Goal: Task Accomplishment & Management: Complete application form

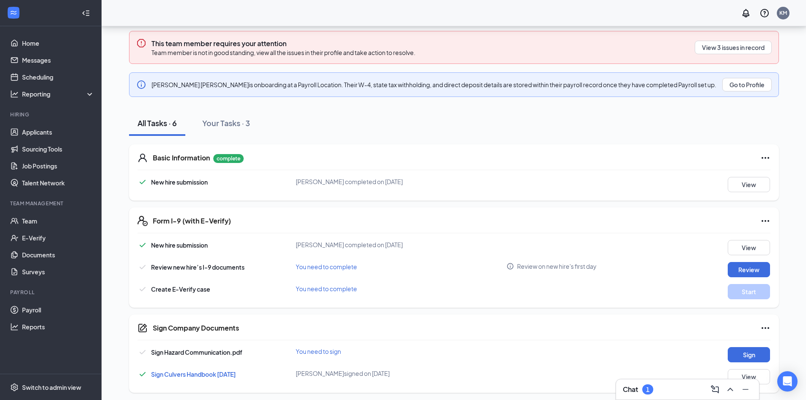
scroll to position [110, 0]
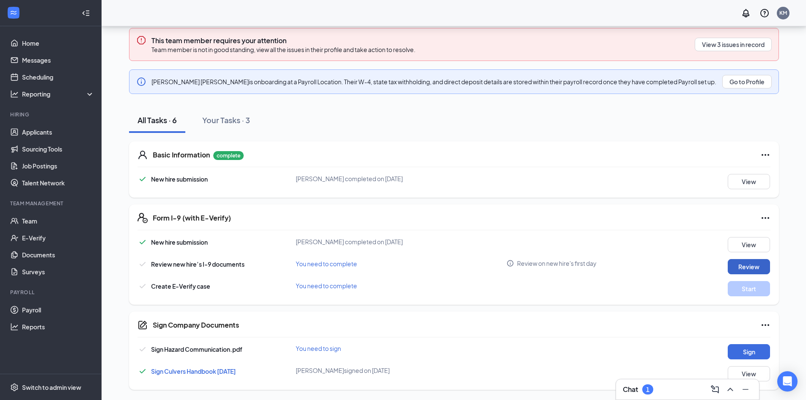
click at [749, 267] on button "Review" at bounding box center [749, 266] width 42 height 15
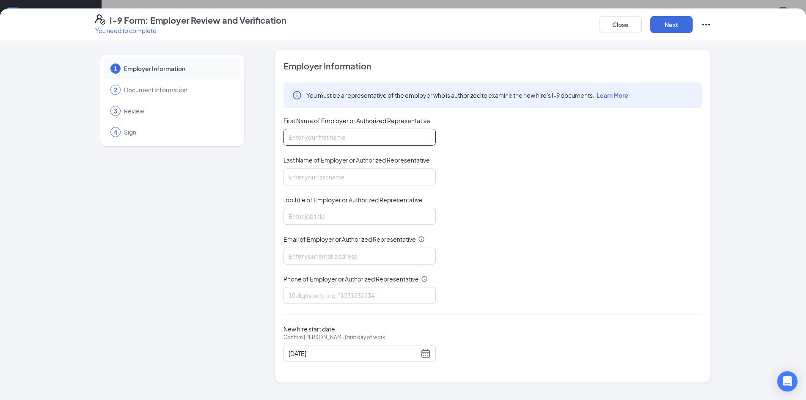
click at [319, 137] on input "First Name of Employer or Authorized Representative" at bounding box center [359, 137] width 152 height 17
type input "[PERSON_NAME]"
type input "Major"
type input "[PERSON_NAME][EMAIL_ADDRESS][DOMAIN_NAME]"
type input "8595838871"
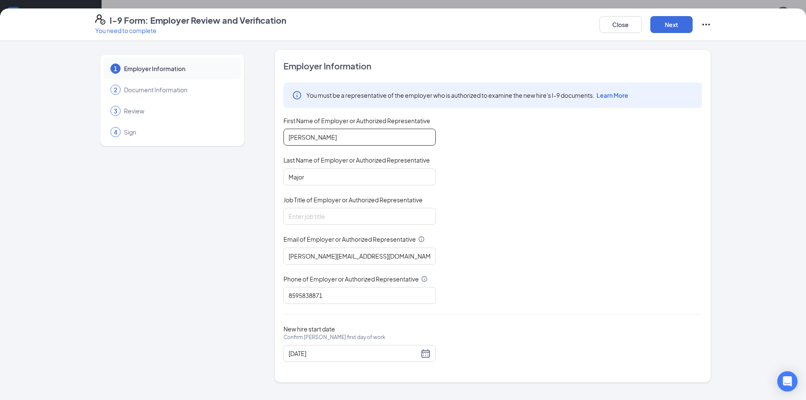
click at [368, 135] on input "[PERSON_NAME]" at bounding box center [359, 137] width 152 height 17
type input "[PERSON_NAME]"
click at [360, 257] on input "[PERSON_NAME][EMAIL_ADDRESS][DOMAIN_NAME]" at bounding box center [359, 255] width 152 height 17
type input "[EMAIL_ADDRESS][DOMAIN_NAME]"
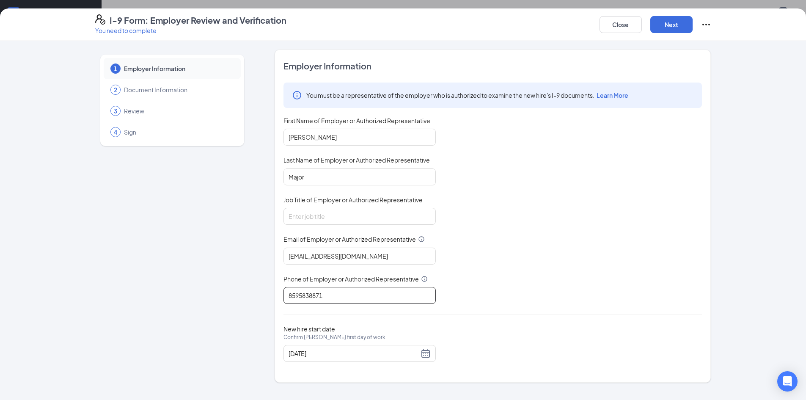
click at [345, 300] on input "8595838871" at bounding box center [359, 295] width 152 height 17
type input "5026712001"
click at [472, 322] on div "Employer Information You must be a representative of the employer who is author…" at bounding box center [492, 216] width 418 height 312
click at [667, 19] on button "Next" at bounding box center [671, 24] width 42 height 17
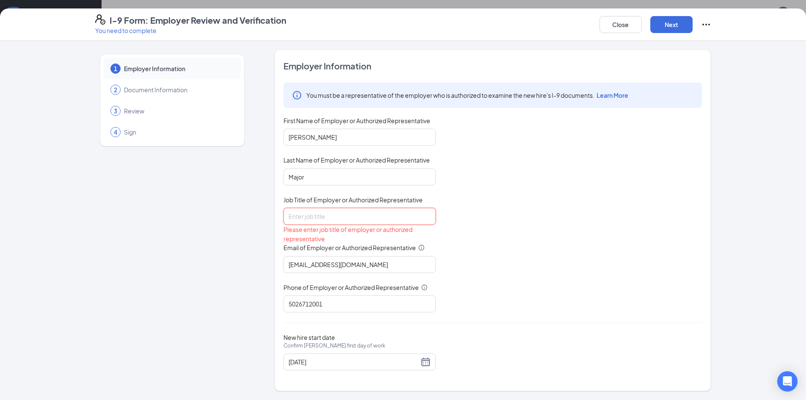
drag, startPoint x: 368, startPoint y: 214, endPoint x: 376, endPoint y: 219, distance: 8.9
click at [371, 215] on input "Job Title of Employer or Authorized Representative" at bounding box center [359, 216] width 152 height 17
type input "Manager"
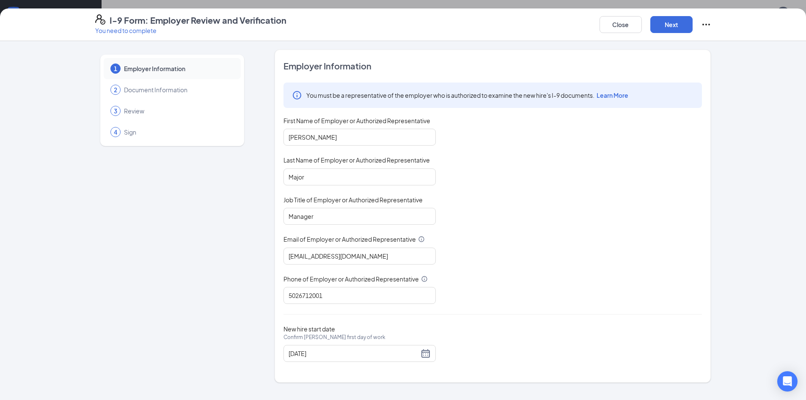
click at [560, 194] on div "You must be a representative of the employer who is authorized to examine the n…" at bounding box center [492, 192] width 418 height 221
click at [673, 22] on button "Next" at bounding box center [671, 24] width 42 height 17
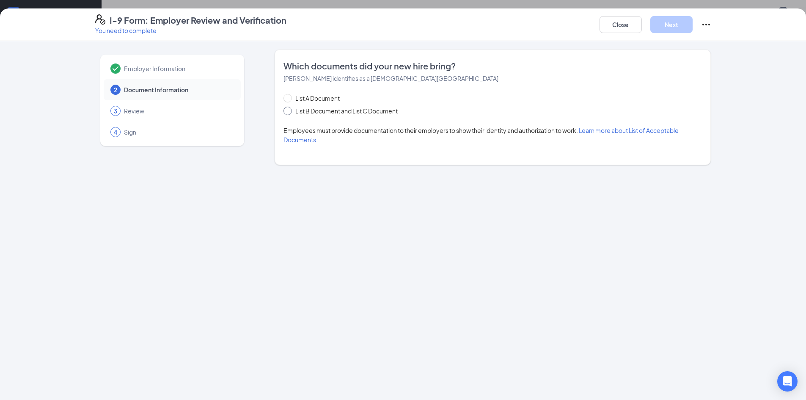
click at [305, 113] on span "List B Document and List C Document" at bounding box center [346, 110] width 109 height 9
click at [289, 113] on input "List B Document and List C Document" at bounding box center [286, 110] width 6 height 6
radio input "true"
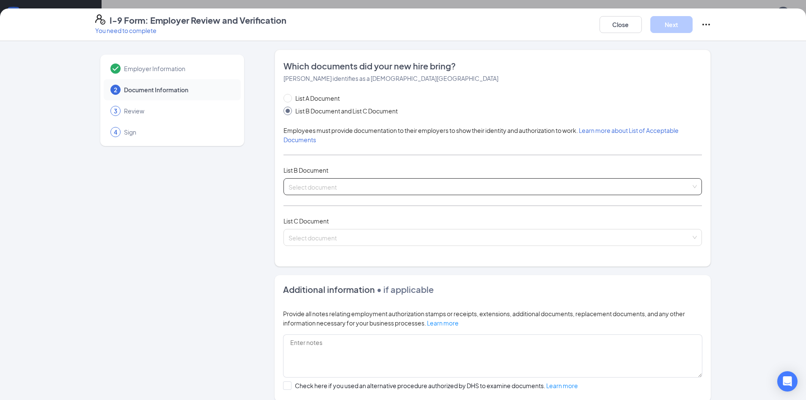
click at [328, 182] on input "search" at bounding box center [489, 185] width 402 height 13
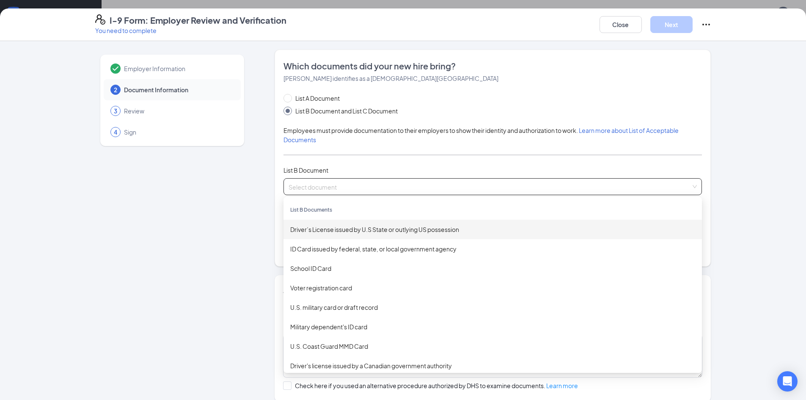
click at [466, 231] on div "Driver’s License issued by U.S State or outlying US possession" at bounding box center [492, 229] width 405 height 9
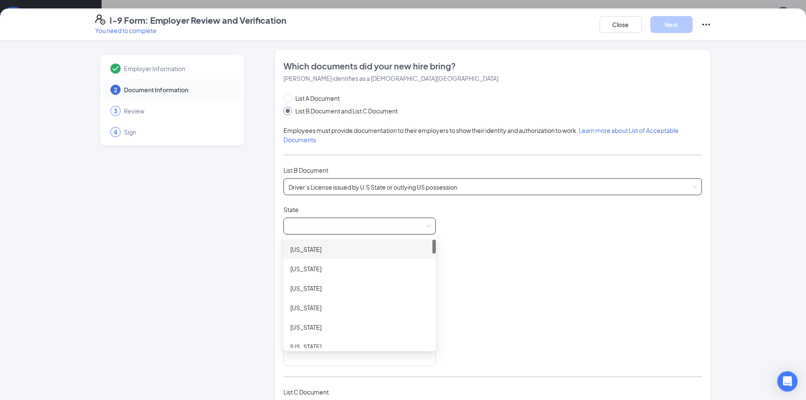
click at [339, 231] on span at bounding box center [359, 226] width 142 height 16
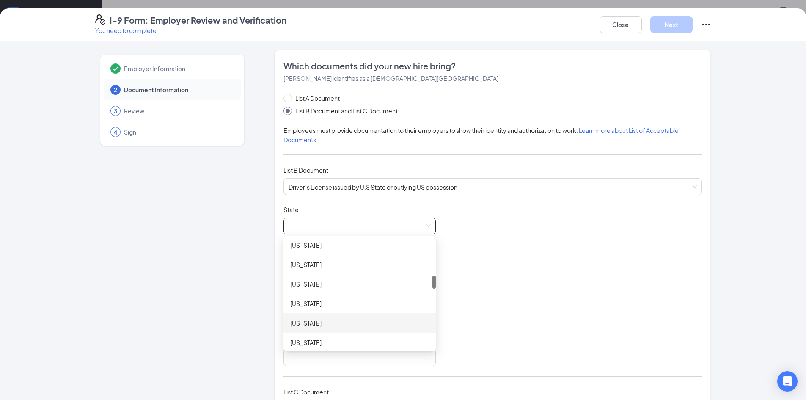
click at [317, 324] on div "[US_STATE]" at bounding box center [359, 322] width 139 height 9
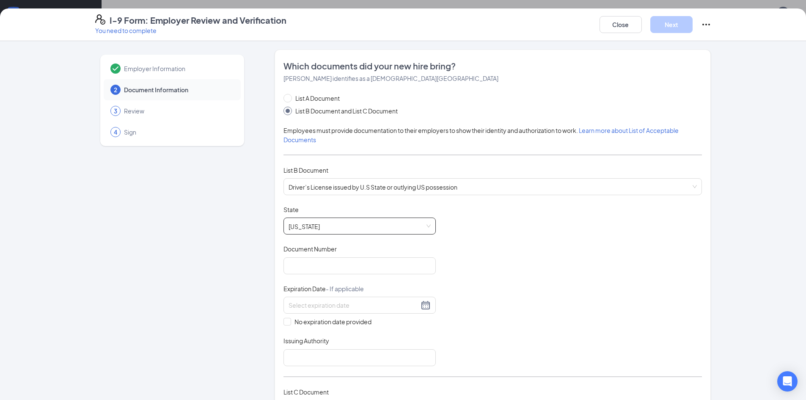
click at [487, 283] on div "Document Title Driver’s License issued by U.S State or outlying US possession S…" at bounding box center [492, 285] width 418 height 161
click at [367, 264] on input "Document Number" at bounding box center [359, 265] width 152 height 17
type input "J96894809"
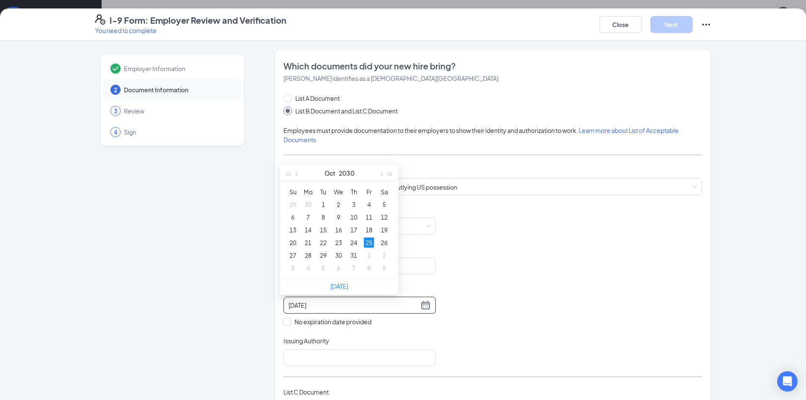
type input "[DATE]"
click at [417, 348] on div "Issuing Authority" at bounding box center [359, 342] width 152 height 12
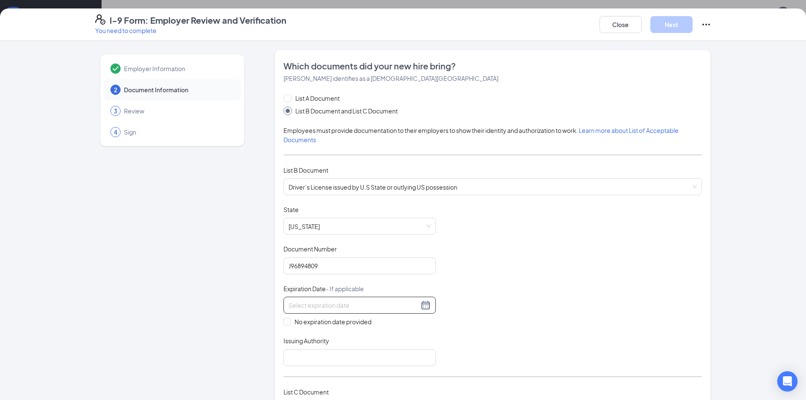
click at [403, 300] on div at bounding box center [359, 305] width 142 height 10
type input "[DATE]"
click at [367, 241] on div "25" at bounding box center [369, 242] width 10 height 10
click at [482, 275] on div "Document Title Driver’s License issued by U.S State or outlying US possession S…" at bounding box center [492, 285] width 418 height 161
click at [348, 352] on input "Issuing Authority" at bounding box center [359, 357] width 152 height 17
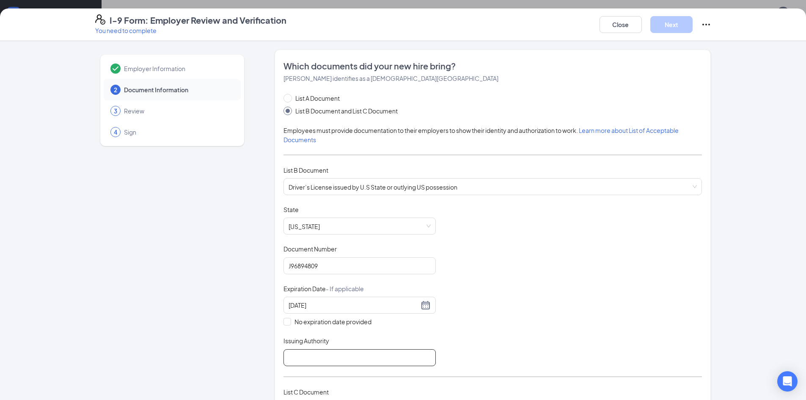
type input "KY"
drag, startPoint x: 433, startPoint y: 331, endPoint x: 456, endPoint y: 331, distance: 23.7
click at [440, 331] on div "Document Title Driver’s License issued by U.S State or outlying US possession S…" at bounding box center [492, 285] width 418 height 161
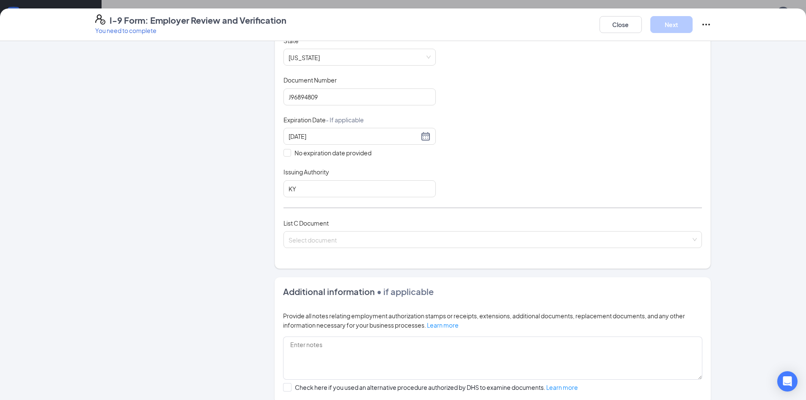
scroll to position [169, 0]
click at [345, 239] on input "search" at bounding box center [489, 237] width 402 height 13
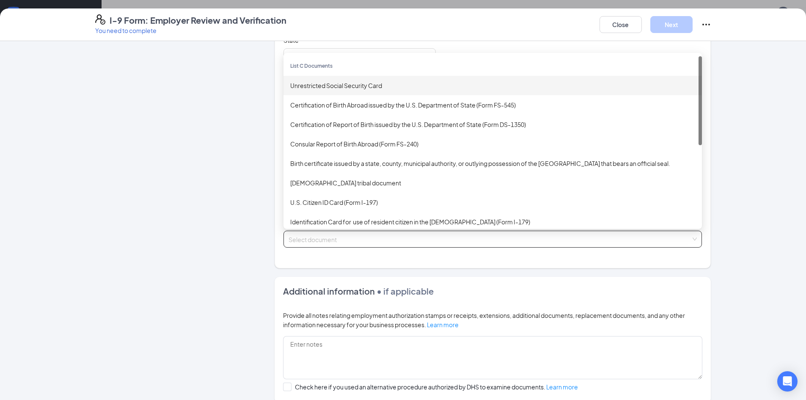
click at [344, 84] on div "Unrestricted Social Security Card" at bounding box center [492, 85] width 405 height 9
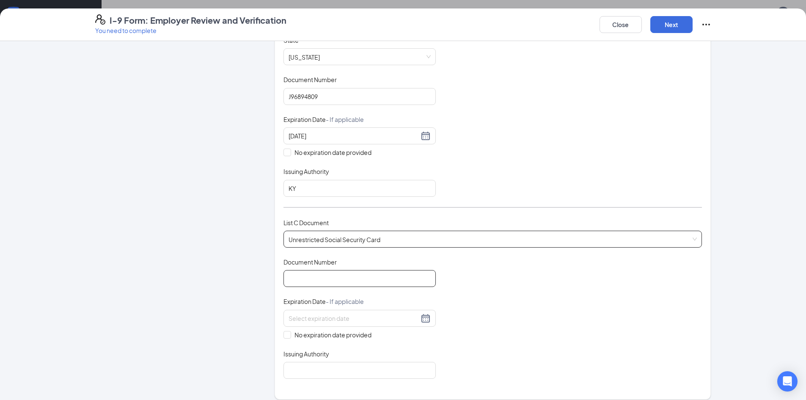
click at [330, 281] on input "Document Number" at bounding box center [359, 278] width 152 height 17
type input "403925191"
drag, startPoint x: 652, startPoint y: 97, endPoint x: 582, endPoint y: 222, distance: 142.4
click at [651, 99] on div "Document Title Driver’s License issued by U.S State or outlying US possession S…" at bounding box center [492, 116] width 418 height 161
click at [291, 335] on span "No expiration date provided" at bounding box center [333, 334] width 84 height 9
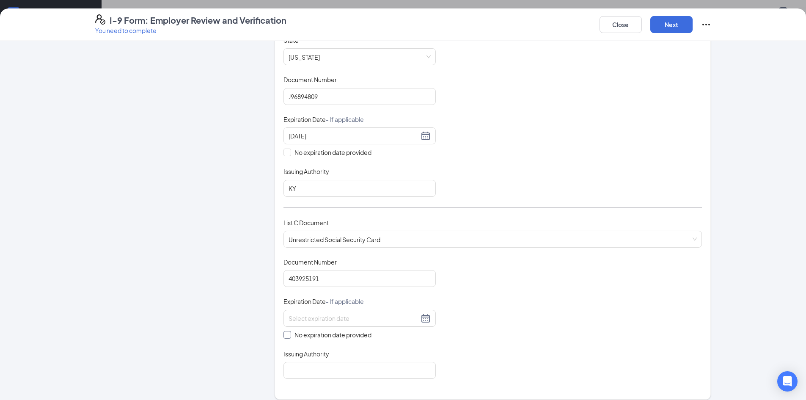
click at [289, 335] on input "No expiration date provided" at bounding box center [286, 334] width 6 height 6
checkbox input "true"
click at [317, 370] on input "Issuing Authority" at bounding box center [359, 371] width 152 height 17
type input "Social Security Administration"
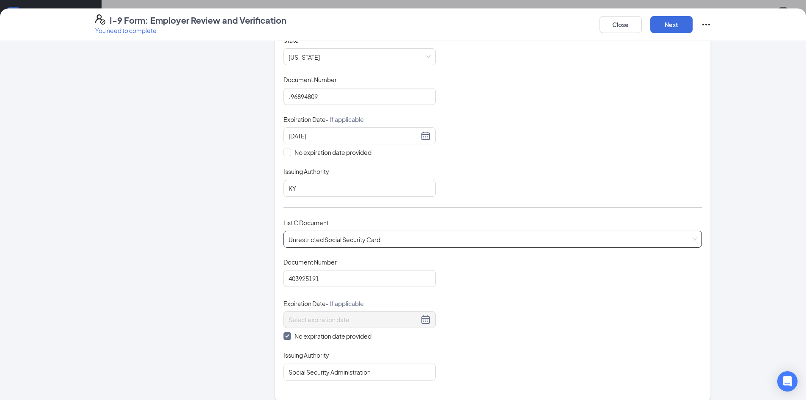
drag, startPoint x: 508, startPoint y: 299, endPoint x: 581, endPoint y: 231, distance: 99.7
click at [509, 298] on div "Document Title Unrestricted Social Security Card Document Number 403925191 Expi…" at bounding box center [492, 319] width 418 height 123
click at [672, 25] on button "Next" at bounding box center [671, 24] width 42 height 17
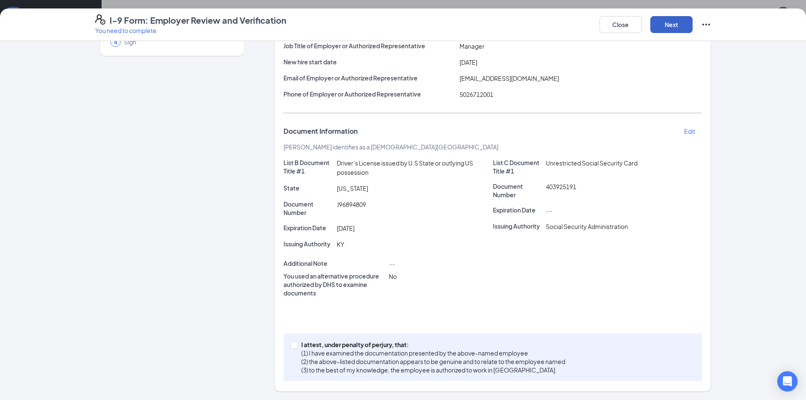
scroll to position [90, 0]
click at [298, 347] on span "I attest, under penalty of [PERSON_NAME], that: (1) I have examined the documen…" at bounding box center [433, 357] width 271 height 34
click at [296, 347] on input "I attest, under penalty of [PERSON_NAME], that: (1) I have examined the documen…" at bounding box center [293, 344] width 6 height 6
click at [295, 346] on span at bounding box center [294, 345] width 8 height 8
click at [295, 346] on input "I attest, under penalty of [PERSON_NAME], that: (1) I have examined the documen…" at bounding box center [293, 344] width 6 height 6
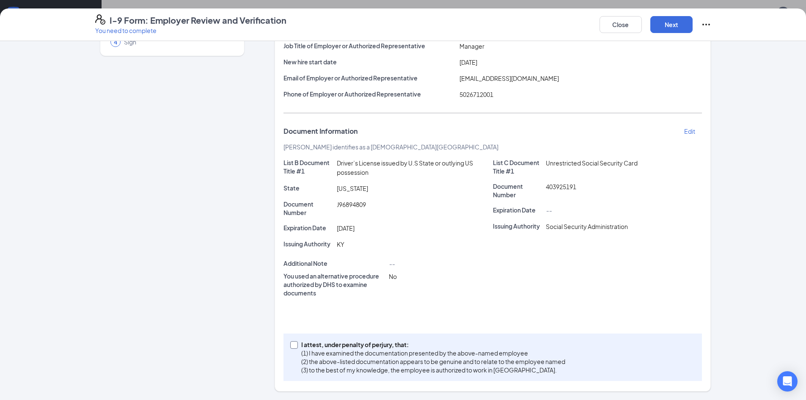
click at [291, 345] on input "I attest, under penalty of [PERSON_NAME], that: (1) I have examined the documen…" at bounding box center [293, 344] width 6 height 6
checkbox input "true"
click at [673, 26] on button "Next" at bounding box center [671, 24] width 42 height 17
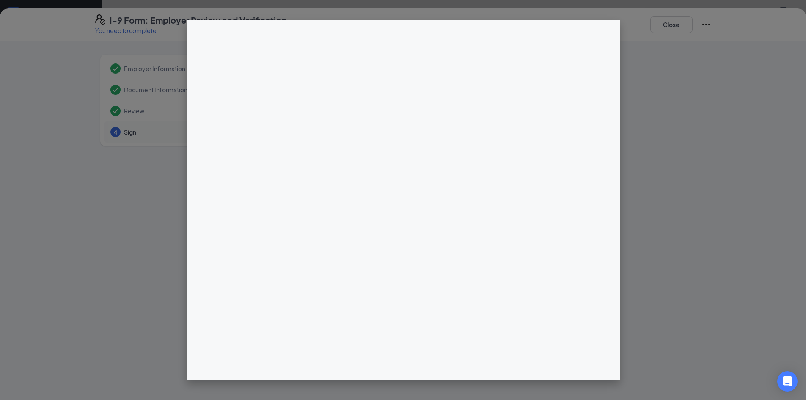
scroll to position [0, 0]
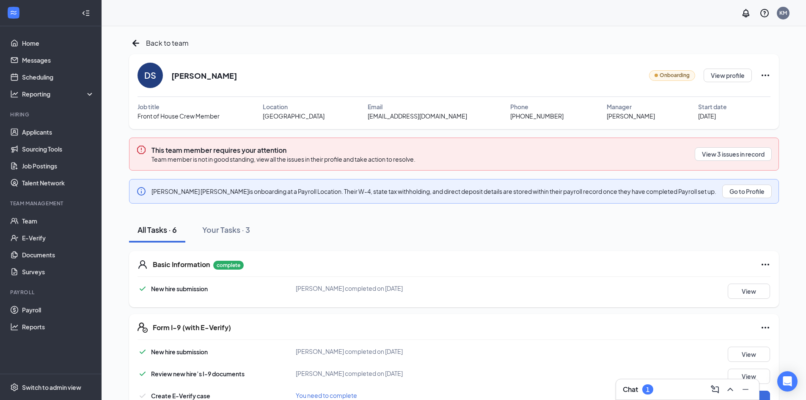
click at [653, 389] on div "Chat 1" at bounding box center [638, 389] width 30 height 10
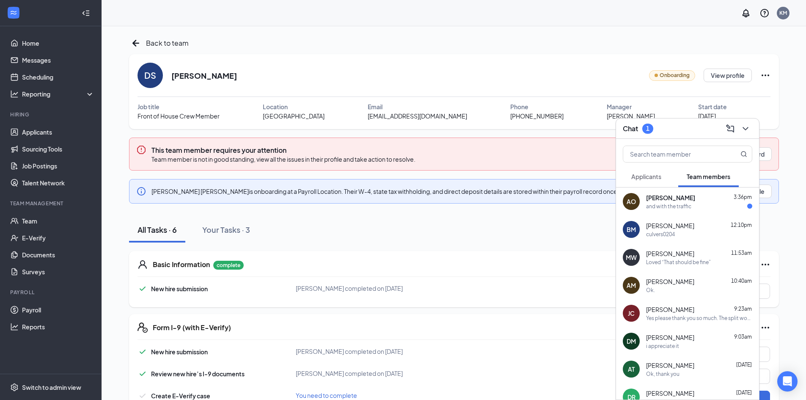
click at [686, 203] on div "and with the traffic" at bounding box center [668, 206] width 45 height 7
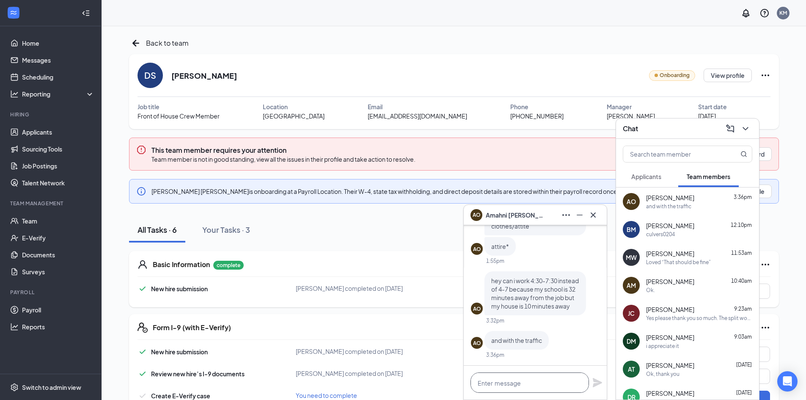
click at [547, 381] on textarea at bounding box center [529, 382] width 118 height 20
type textarea "B"
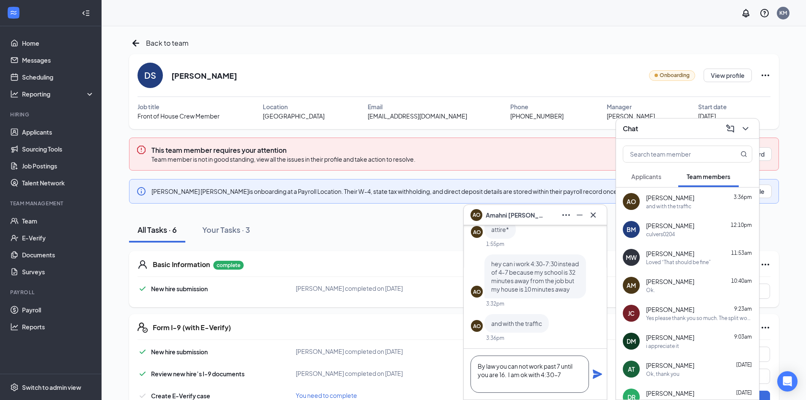
type textarea "By law you can not work past 7 until you are 16. I am ok with 4:30-7"
click at [596, 373] on icon "Plane" at bounding box center [597, 373] width 9 height 9
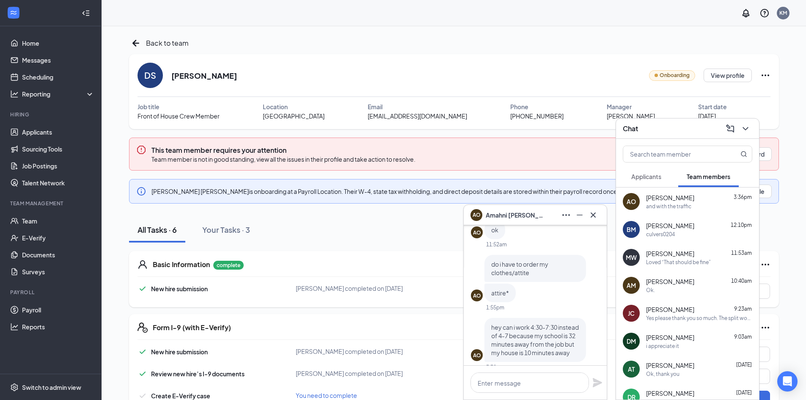
scroll to position [-85, 0]
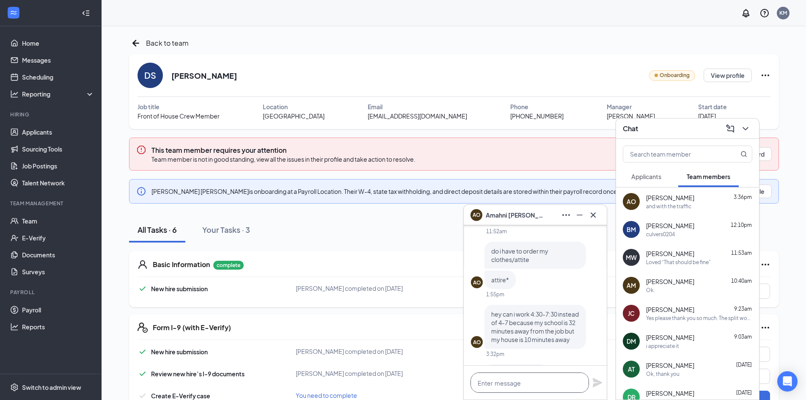
click at [537, 382] on textarea at bounding box center [529, 382] width 118 height 20
drag, startPoint x: 511, startPoint y: 384, endPoint x: 525, endPoint y: 384, distance: 14.8
click at [512, 384] on textarea "as far as attie, the f" at bounding box center [529, 382] width 118 height 20
click at [537, 384] on textarea "as far as attire, the f" at bounding box center [529, 382] width 118 height 20
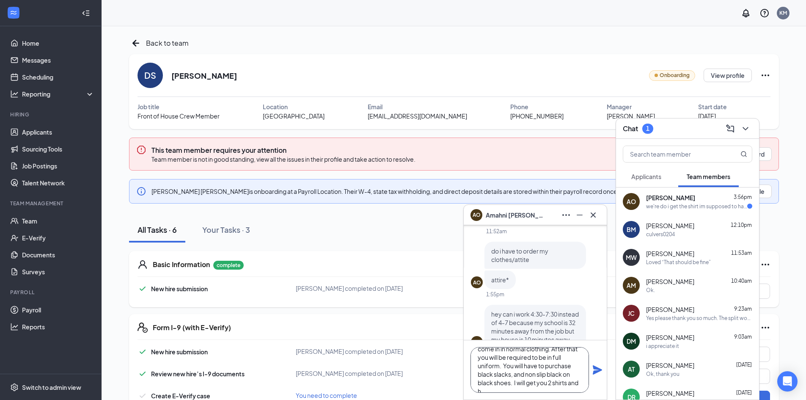
scroll to position [26, 0]
type textarea "as far as attire, the first day you can come in in normal clothing. After that …"
click at [605, 371] on div "as far as attire, the first day you can come in in normal clothing. After that …" at bounding box center [535, 369] width 143 height 59
click at [597, 369] on icon "Plane" at bounding box center [597, 369] width 9 height 9
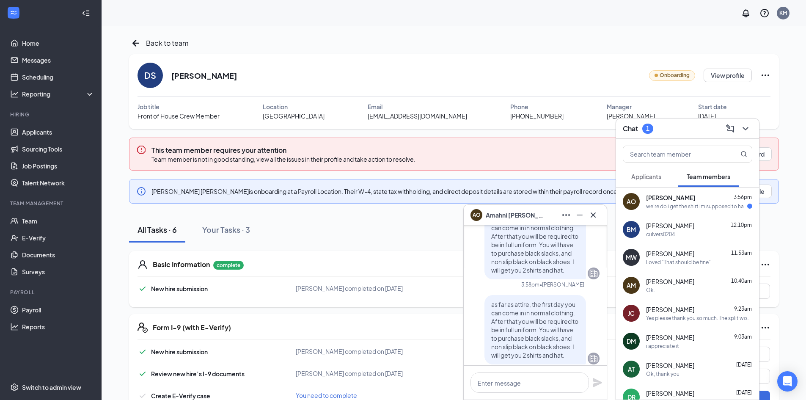
scroll to position [0, 0]
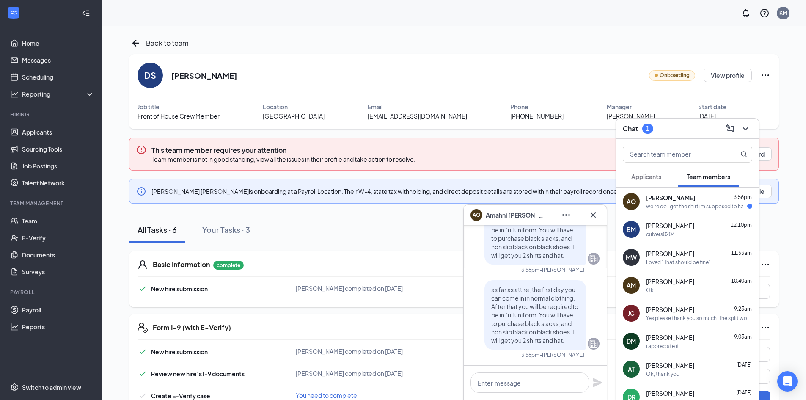
click at [657, 208] on div "we're do i get the shirt im supposed to have" at bounding box center [696, 206] width 101 height 7
click at [596, 215] on icon "Cross" at bounding box center [593, 215] width 10 height 10
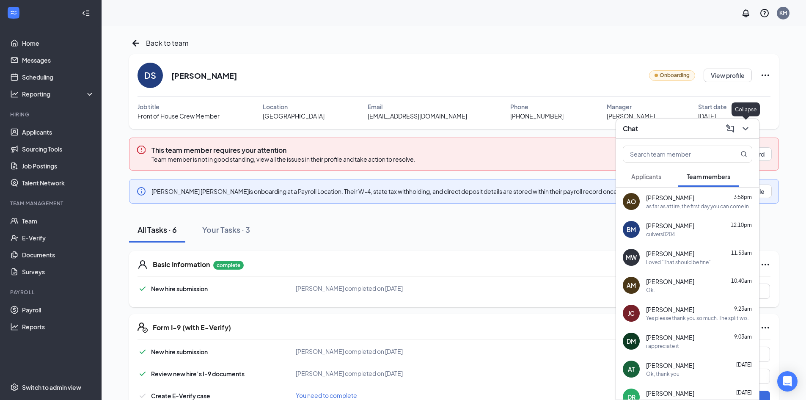
click at [748, 131] on icon "ChevronDown" at bounding box center [745, 129] width 10 height 10
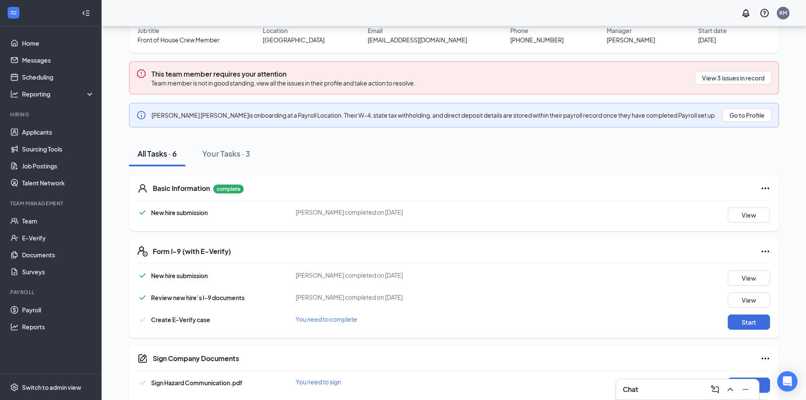
scroll to position [85, 0]
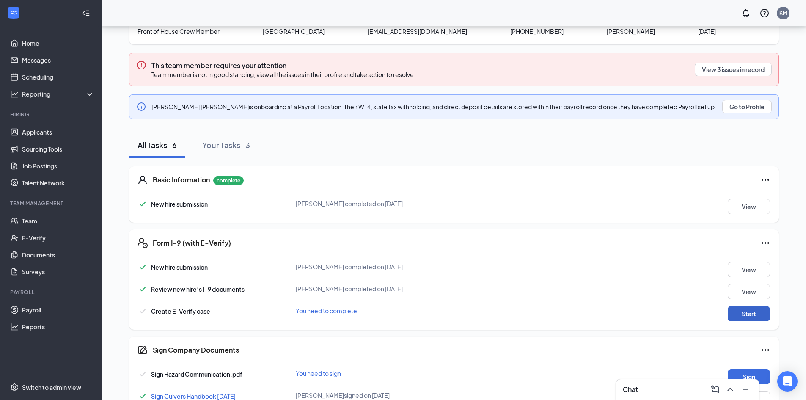
click at [748, 314] on button "Start" at bounding box center [749, 313] width 42 height 15
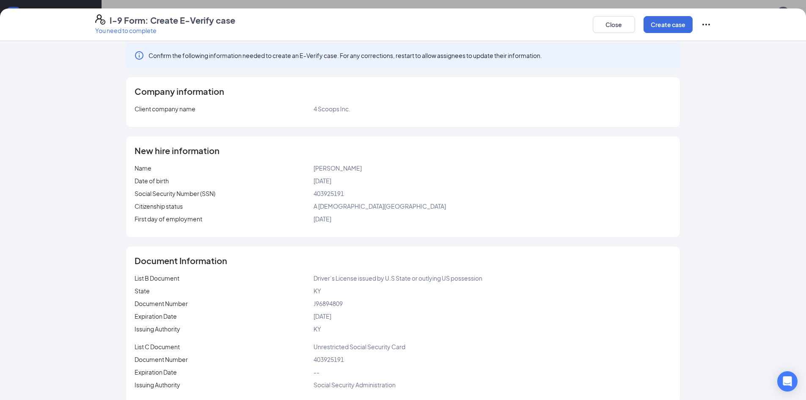
scroll to position [0, 0]
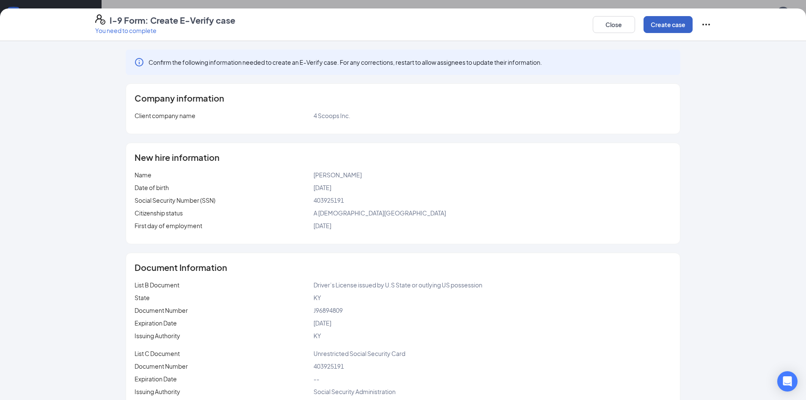
click at [659, 20] on button "Create case" at bounding box center [667, 24] width 49 height 17
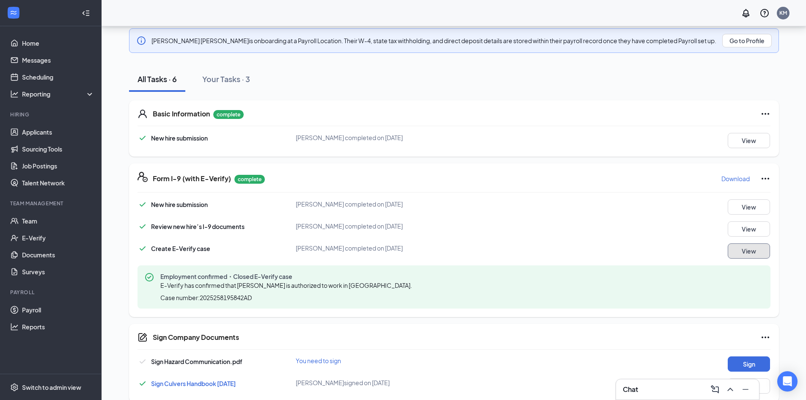
scroll to position [163, 0]
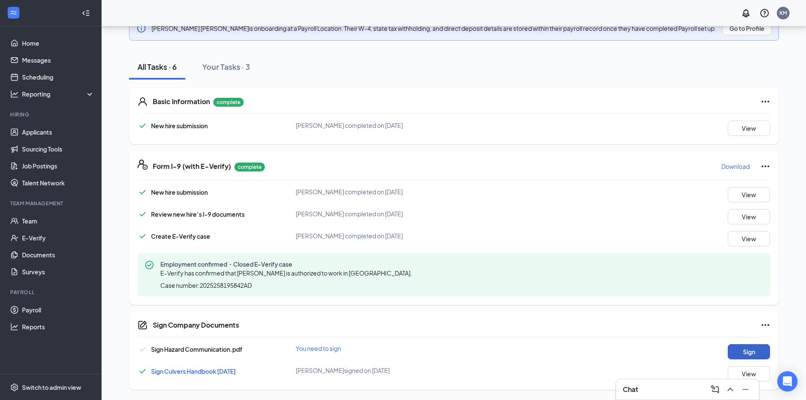
click at [744, 349] on button "Sign" at bounding box center [749, 351] width 42 height 15
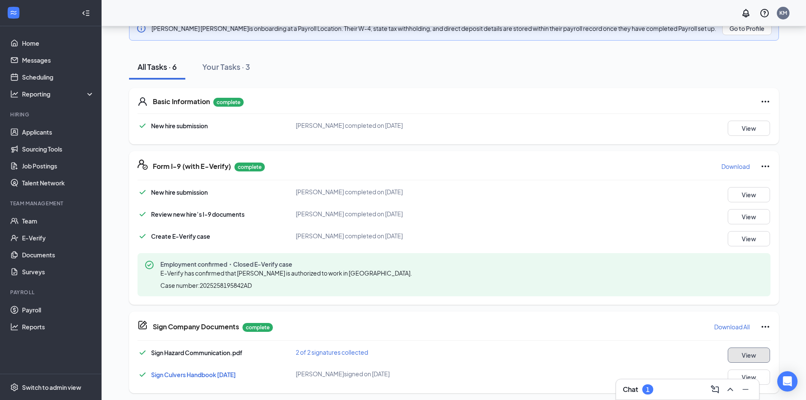
scroll to position [166, 0]
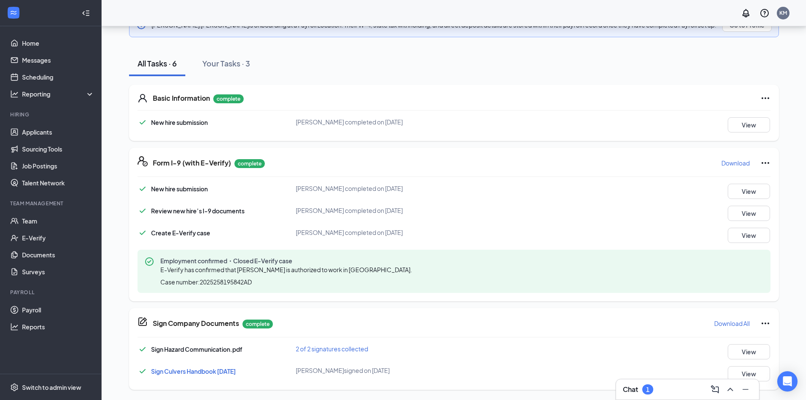
click at [669, 386] on div "Chat 1" at bounding box center [687, 389] width 129 height 14
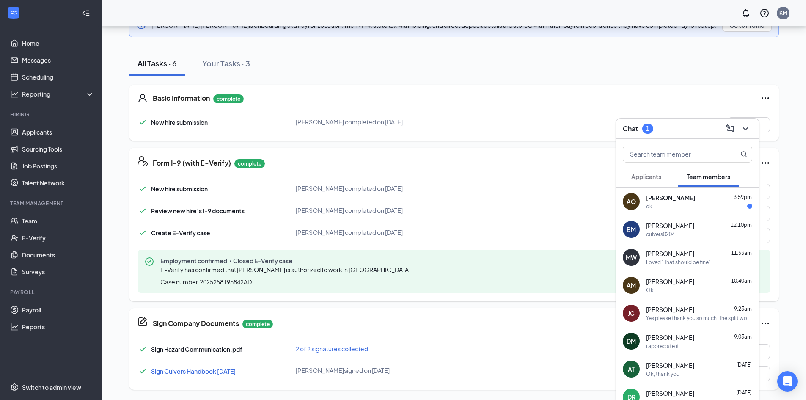
click at [658, 197] on span "[PERSON_NAME]" at bounding box center [670, 197] width 49 height 8
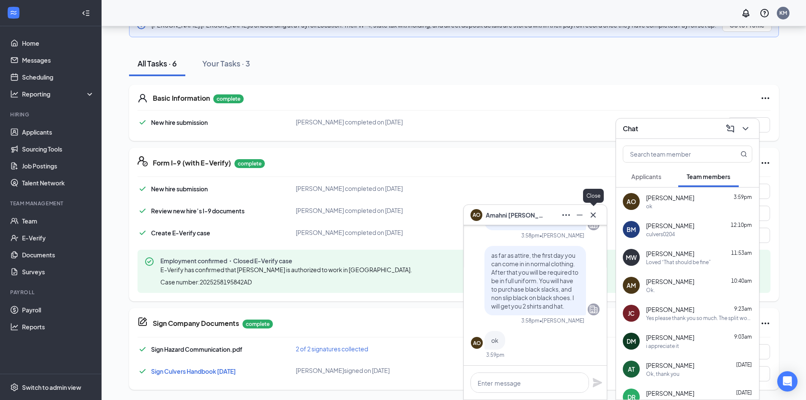
click at [595, 214] on icon "Cross" at bounding box center [593, 215] width 10 height 10
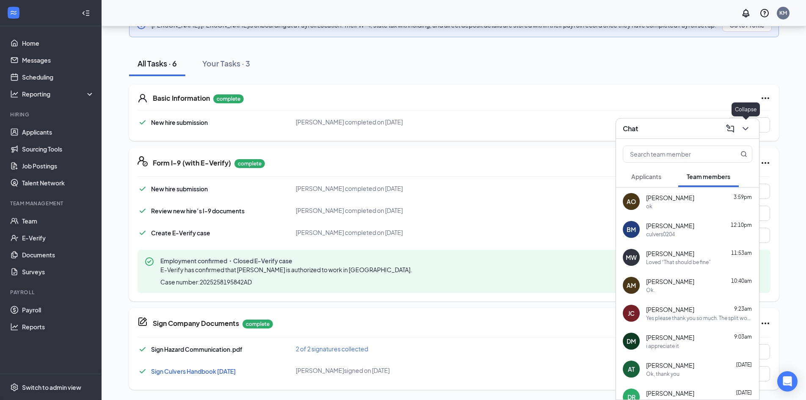
click at [748, 126] on icon "ChevronDown" at bounding box center [745, 129] width 10 height 10
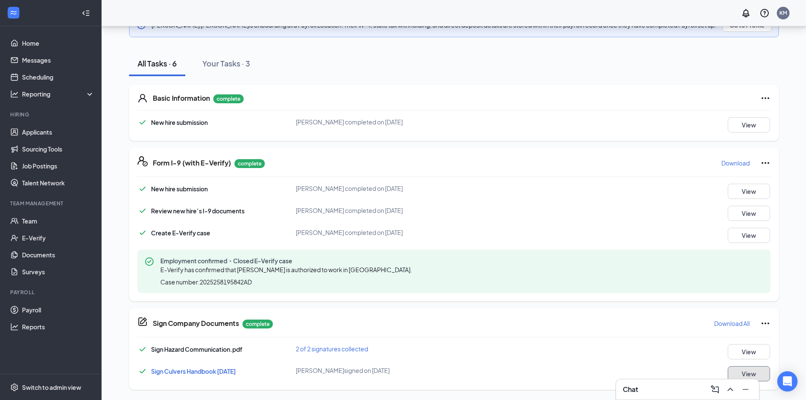
click at [741, 371] on button "View" at bounding box center [749, 373] width 42 height 15
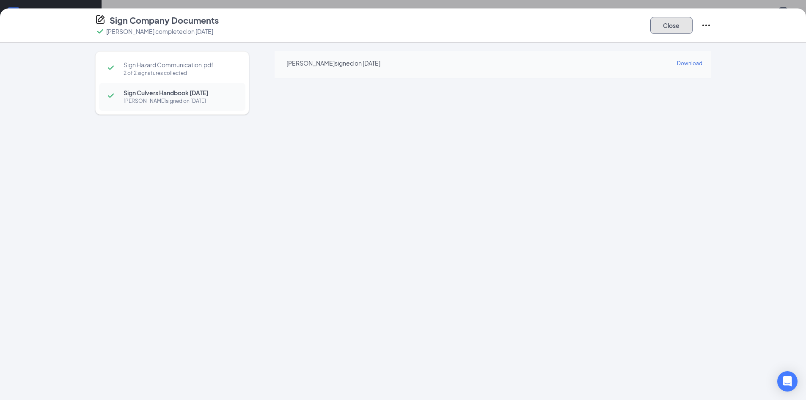
click at [665, 26] on button "Close" at bounding box center [671, 25] width 42 height 17
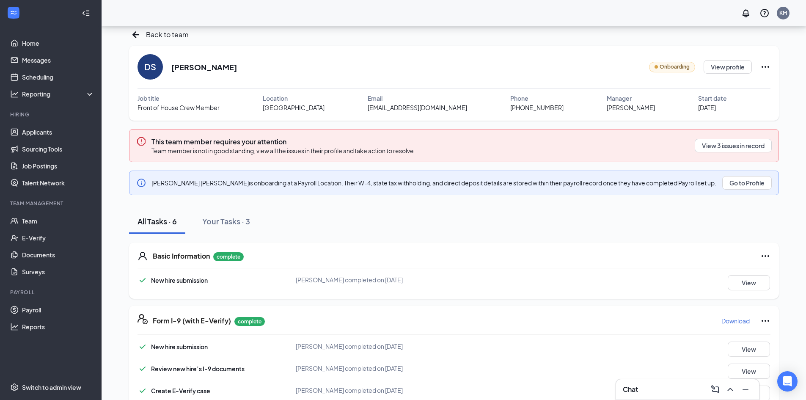
scroll to position [0, 0]
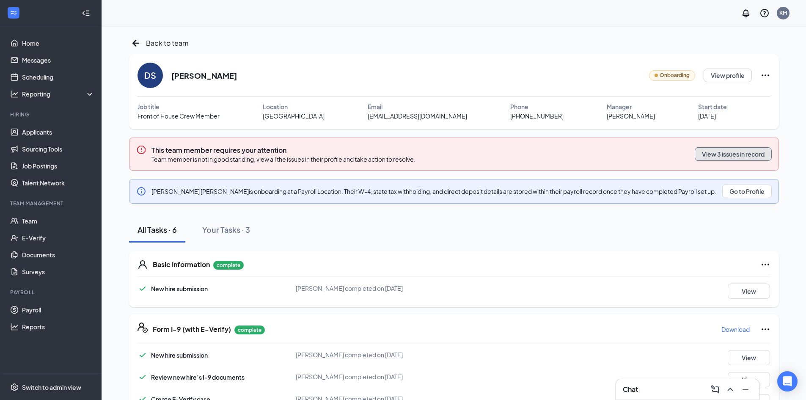
click at [723, 152] on button "View 3 issues in record" at bounding box center [733, 154] width 77 height 14
